Goal: Transaction & Acquisition: Subscribe to service/newsletter

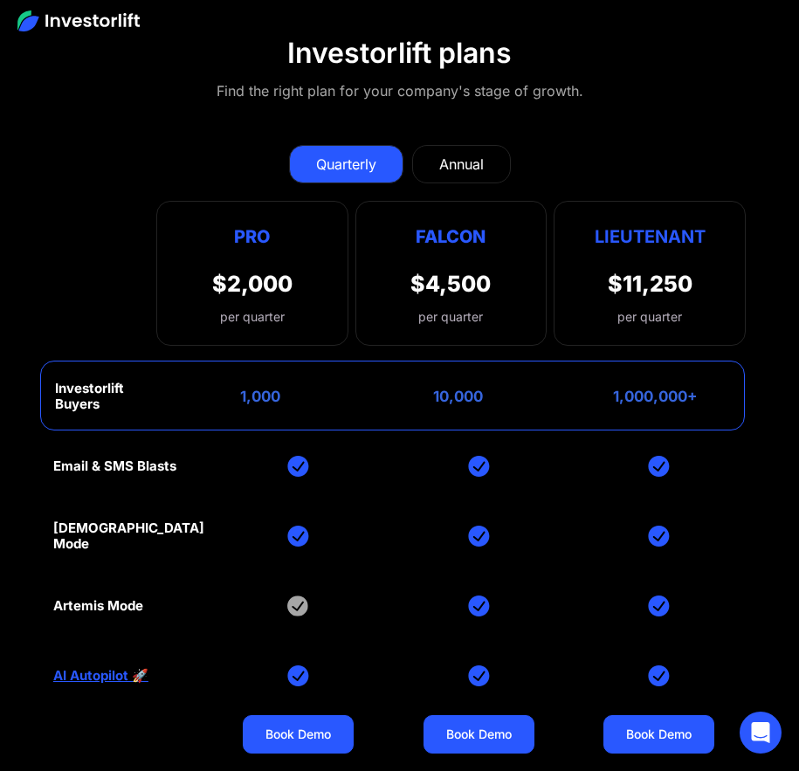
scroll to position [10206, 0]
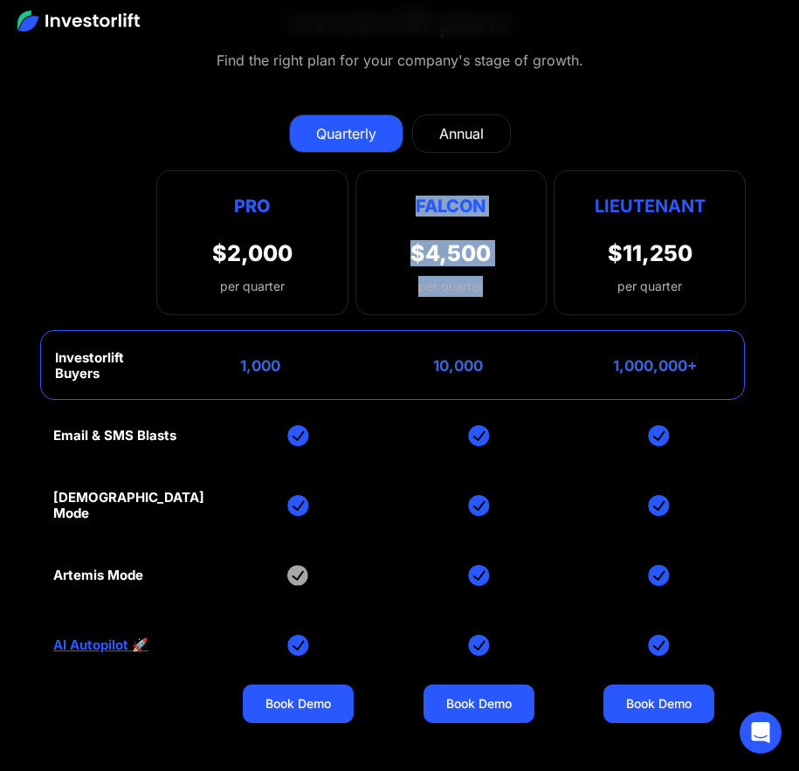
drag, startPoint x: 500, startPoint y: 293, endPoint x: 416, endPoint y: 193, distance: 130.7
click at [416, 193] on div "Falcon $4,500 per quarter" at bounding box center [451, 242] width 192 height 145
click at [579, 118] on div "Quarterly Annual" at bounding box center [399, 133] width 692 height 38
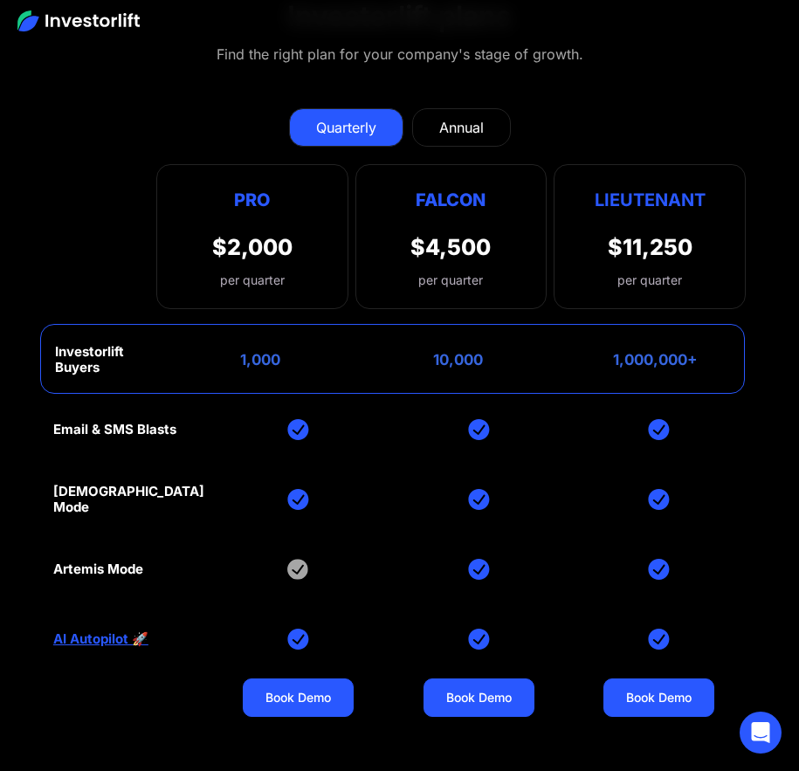
scroll to position [10293, 0]
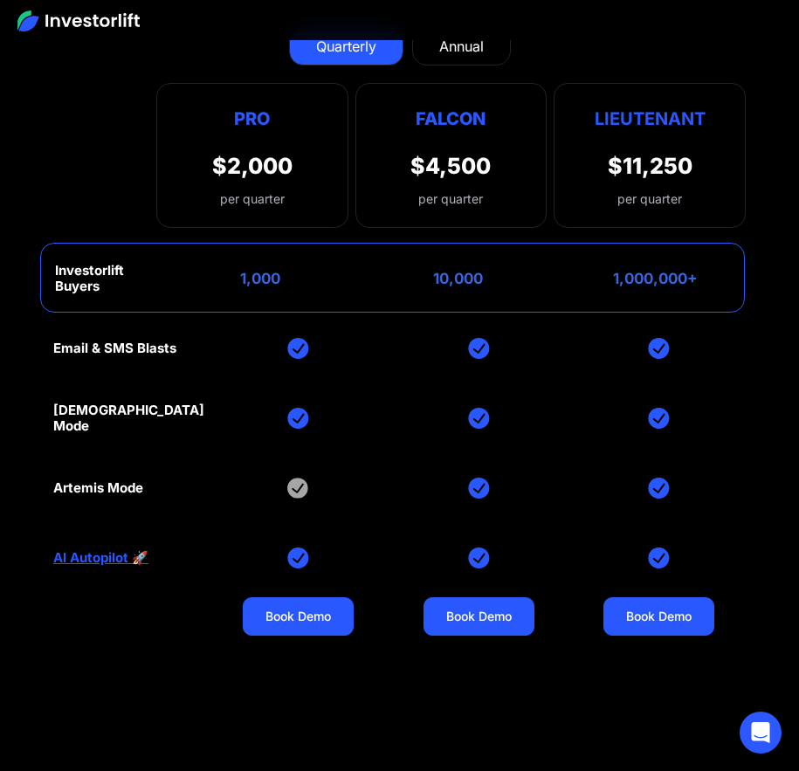
click at [259, 273] on div "1,000" at bounding box center [253, 278] width 54 height 17
drag, startPoint x: 230, startPoint y: 276, endPoint x: 288, endPoint y: 276, distance: 58.5
click at [288, 276] on div "Investorlift Buyers 1,000 10,000 1,000,000+" at bounding box center [392, 278] width 704 height 70
click at [285, 277] on div "Investorlift Buyers 1,000 10,000 1,000,000+" at bounding box center [392, 278] width 704 height 70
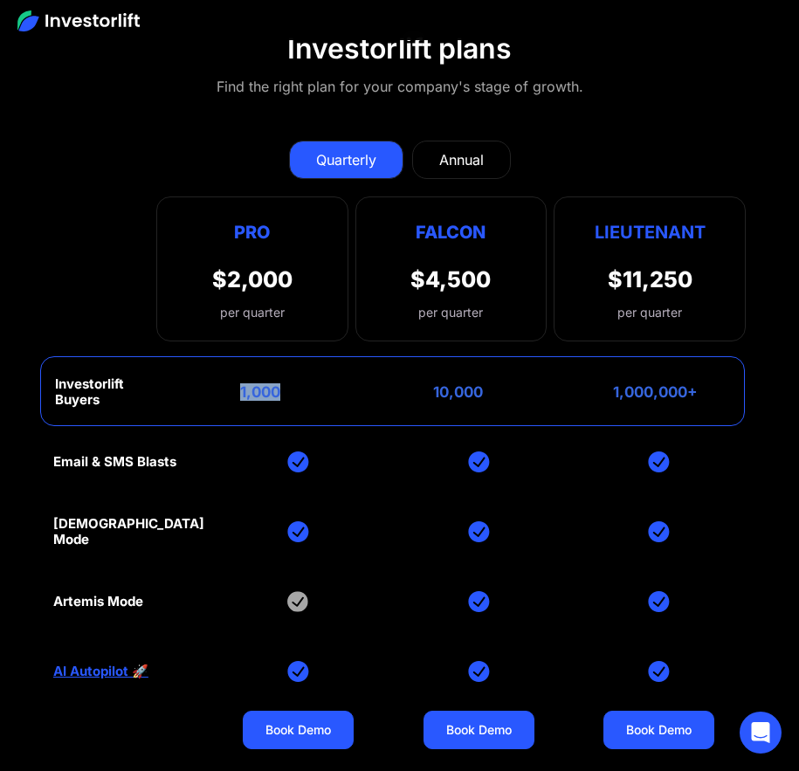
scroll to position [10179, 0]
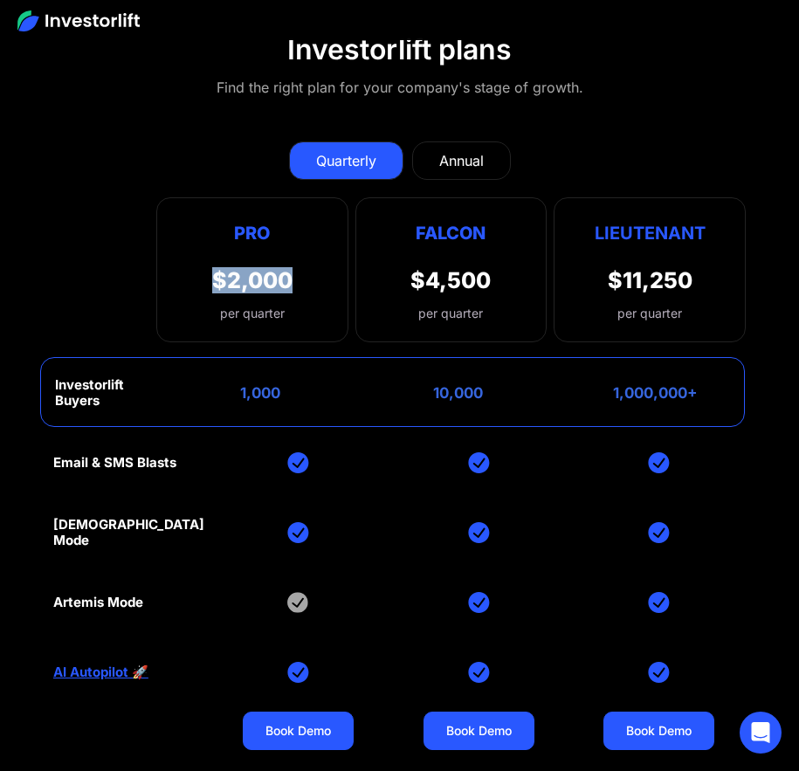
drag, startPoint x: 205, startPoint y: 278, endPoint x: 291, endPoint y: 284, distance: 85.7
click at [291, 284] on div "Pro $2,000 per quarter Pro Falcon Ltnt. Users 3 10 Unltd Buyer Limit 100k 500k …" at bounding box center [252, 269] width 192 height 145
click at [292, 286] on div "Pro $2,000 per quarter Pro Falcon Ltnt. Users 3 10 Unltd Buyer Limit 100k 500k …" at bounding box center [252, 269] width 192 height 145
drag, startPoint x: 413, startPoint y: 275, endPoint x: 493, endPoint y: 278, distance: 80.3
click at [493, 278] on div "Falcon $4,500 per quarter" at bounding box center [451, 269] width 192 height 145
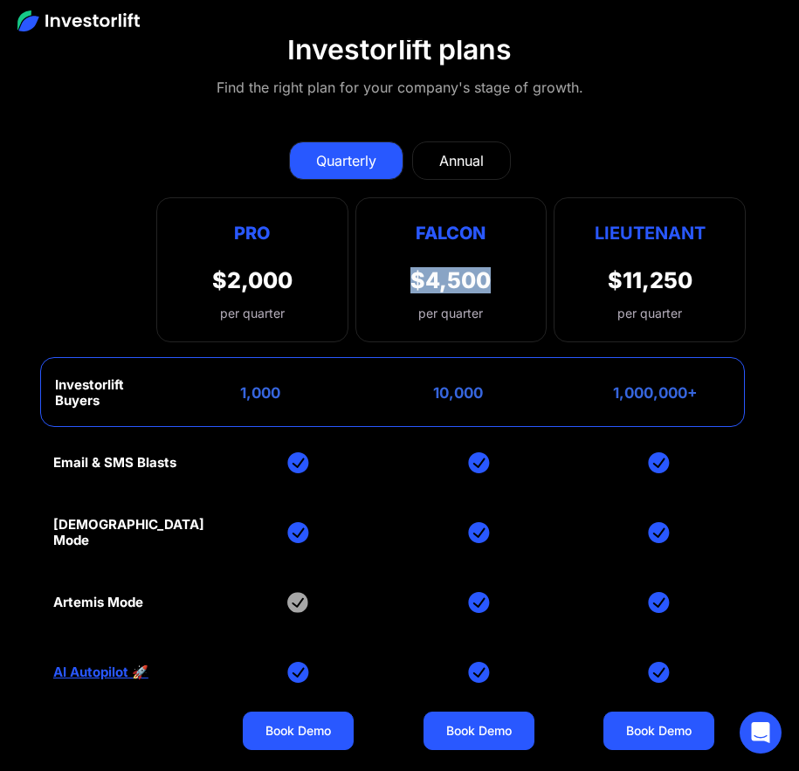
click at [488, 289] on div "$4,500" at bounding box center [450, 280] width 80 height 26
drag, startPoint x: 607, startPoint y: 281, endPoint x: 723, endPoint y: 281, distance: 115.2
click at [723, 281] on div "Lieutenant $11,250 per quarter" at bounding box center [649, 269] width 192 height 145
click at [702, 290] on div "Lieutenant $11,250 per quarter" at bounding box center [649, 269] width 192 height 145
click at [658, 280] on div "$11,250" at bounding box center [649, 280] width 85 height 26
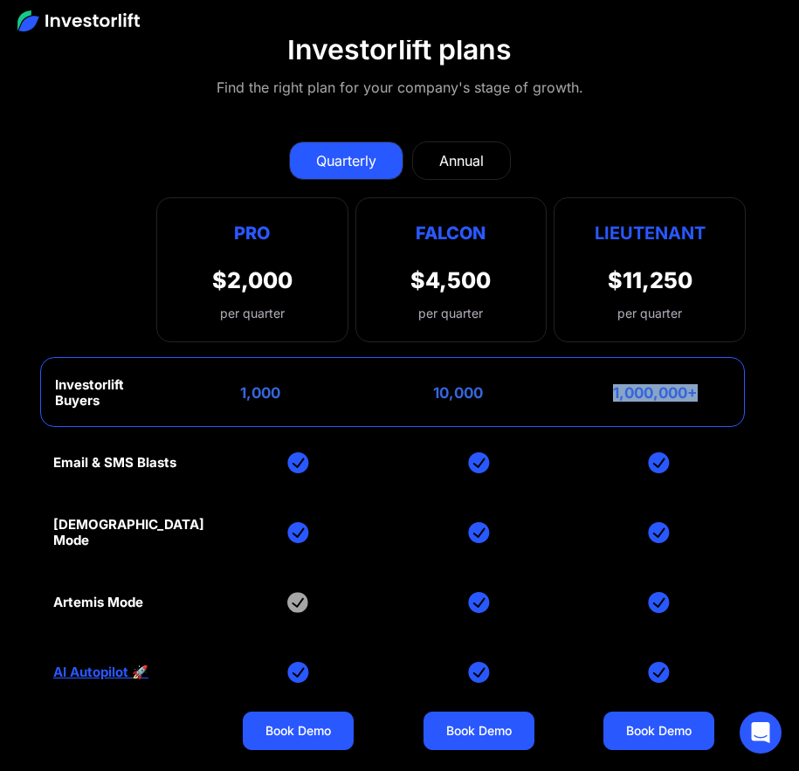
drag, startPoint x: 607, startPoint y: 393, endPoint x: 696, endPoint y: 412, distance: 91.9
click at [696, 412] on div "Investorlift Buyers 1,000 10,000 1,000,000+" at bounding box center [392, 392] width 704 height 70
click at [458, 164] on div "Annual" at bounding box center [461, 160] width 45 height 21
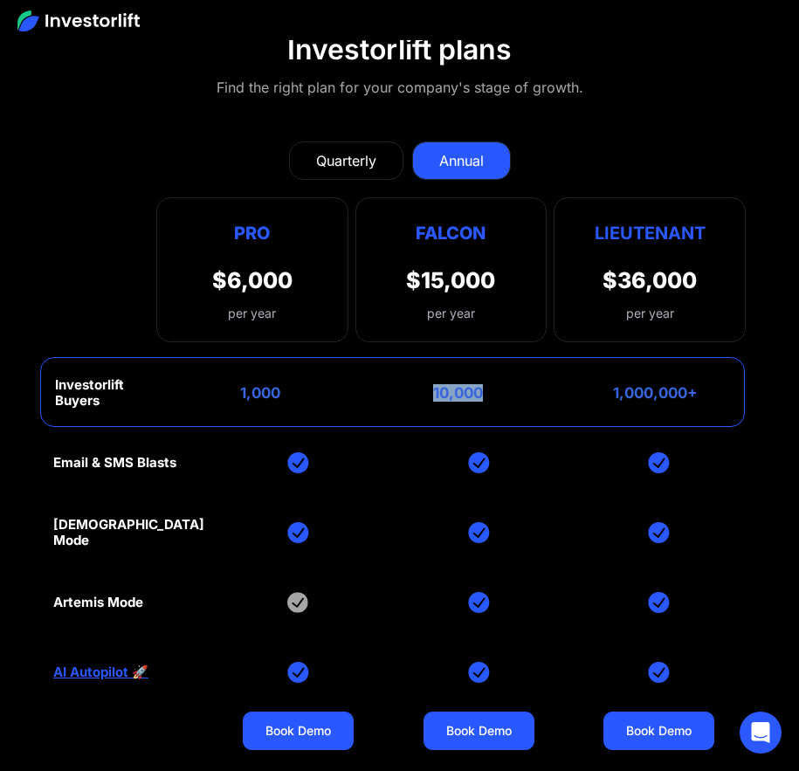
drag, startPoint x: 490, startPoint y: 397, endPoint x: 397, endPoint y: 377, distance: 94.7
click at [397, 377] on div "Investorlift Buyers 1,000 10,000 1,000,000+" at bounding box center [392, 392] width 704 height 70
click at [398, 381] on div "Investorlift Buyers 1,000 10,000 1,000,000+" at bounding box center [392, 392] width 704 height 70
click at [453, 388] on div "10,000" at bounding box center [451, 392] width 64 height 17
drag, startPoint x: 285, startPoint y: 394, endPoint x: 208, endPoint y: 397, distance: 76.8
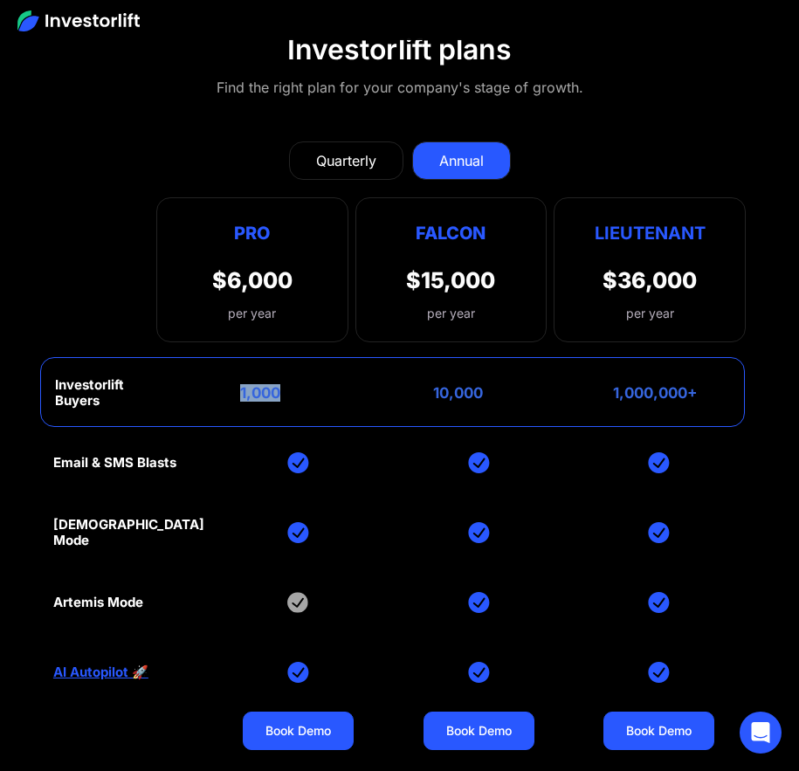
click at [208, 397] on div "Investorlift Buyers 1,000 10,000 1,000,000+" at bounding box center [392, 392] width 704 height 70
click at [221, 388] on div "Investorlift Buyers 1,000 10,000 1,000,000+" at bounding box center [392, 392] width 704 height 70
click at [278, 394] on div "1,000" at bounding box center [253, 392] width 54 height 17
drag, startPoint x: 278, startPoint y: 394, endPoint x: 176, endPoint y: 378, distance: 103.4
click at [176, 378] on div "Investorlift Buyers 1,000 10,000 1,000,000+" at bounding box center [392, 392] width 704 height 70
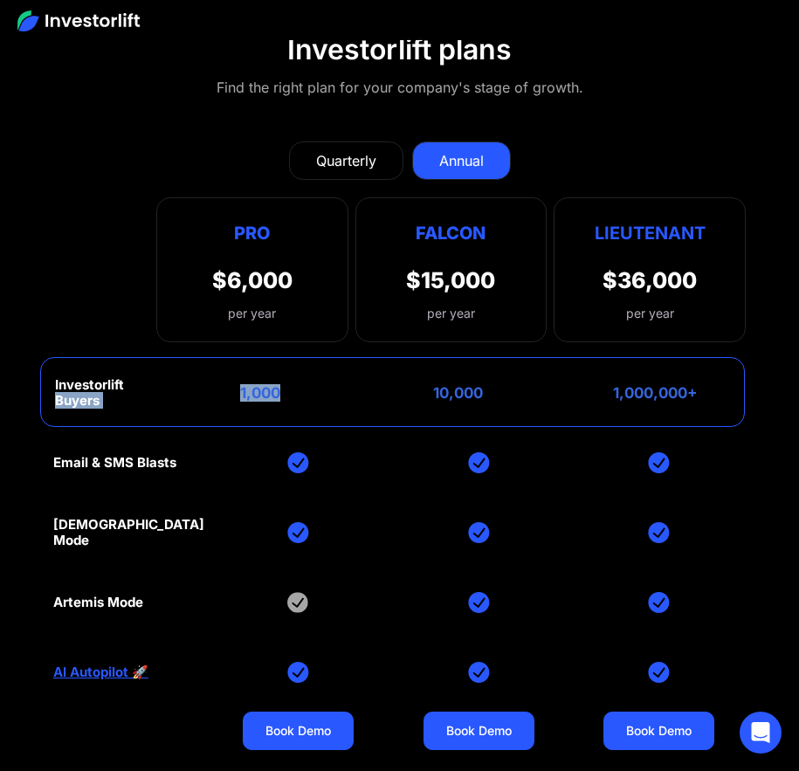
click at [176, 378] on div "Investorlift Buyers 1,000 10,000 1,000,000+" at bounding box center [392, 392] width 704 height 70
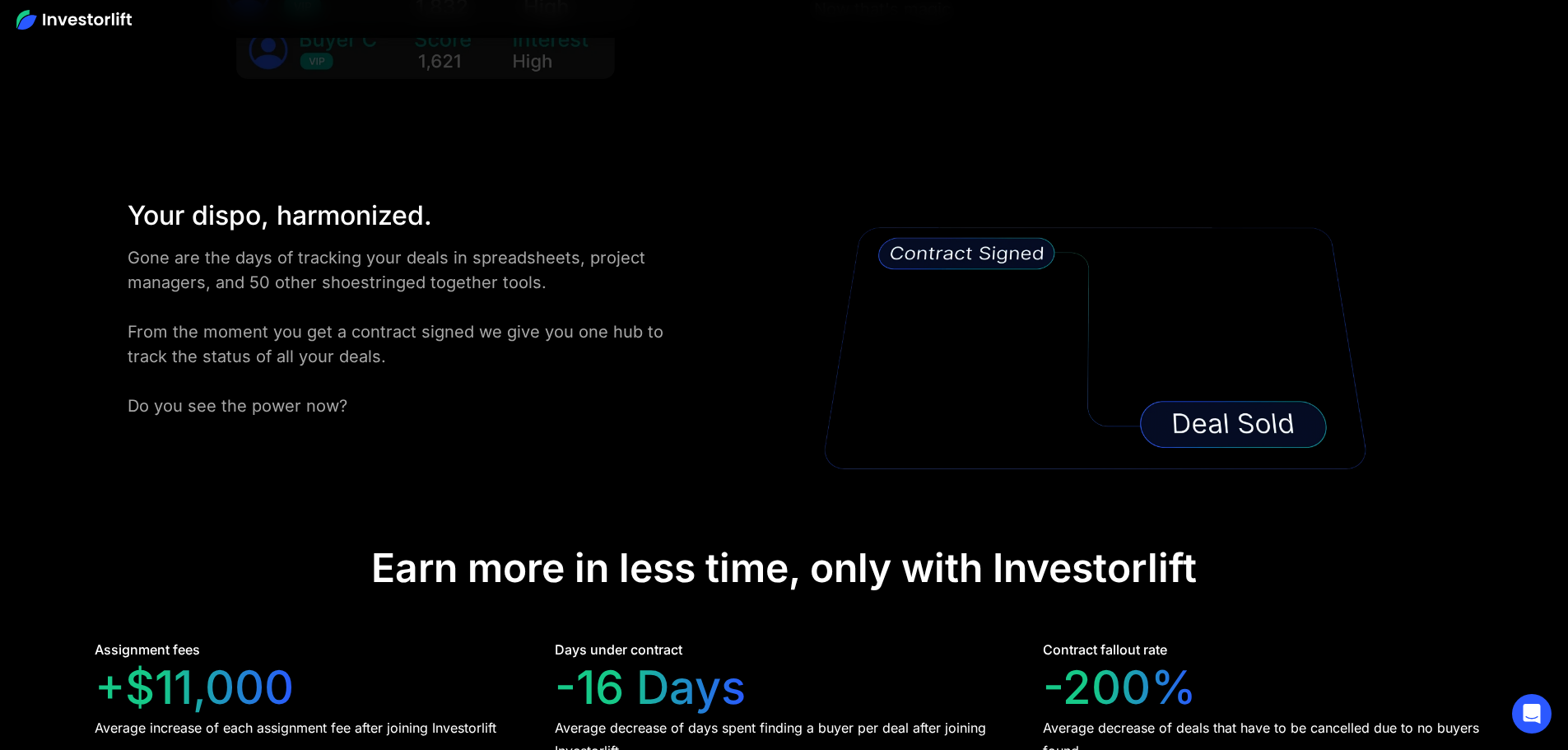
scroll to position [3147, 0]
